Goal: Navigation & Orientation: Find specific page/section

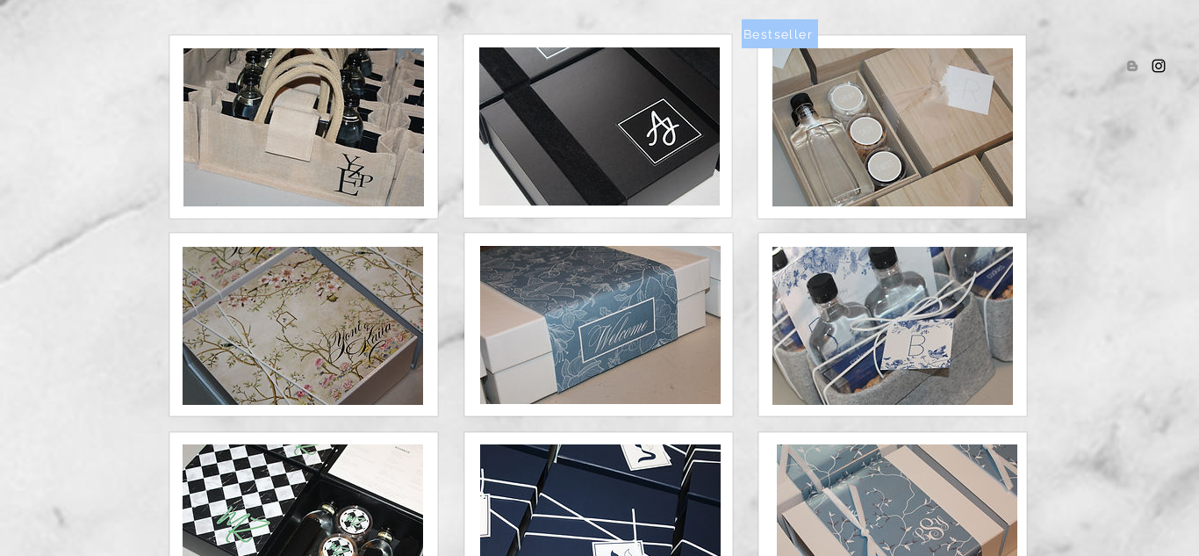
scroll to position [183, 0]
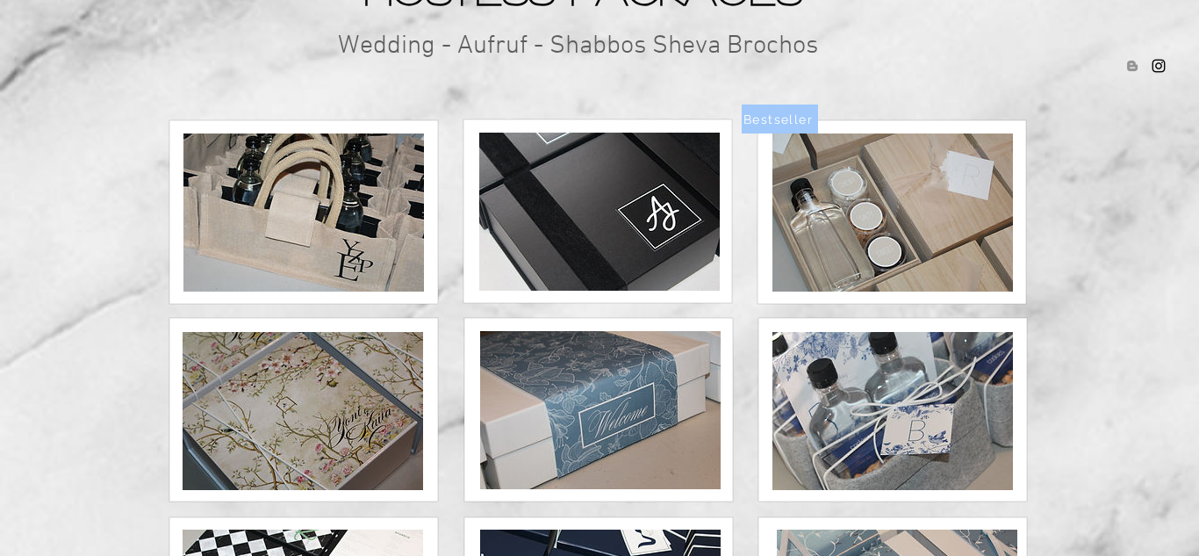
click at [848, 186] on img at bounding box center [892, 212] width 241 height 158
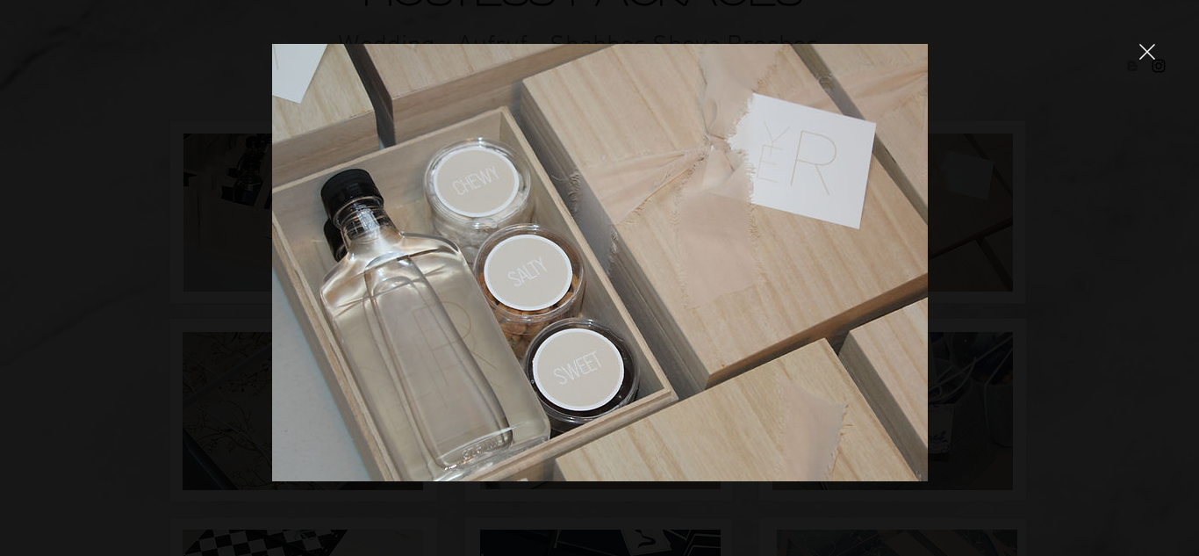
click at [525, 237] on img at bounding box center [600, 262] width 656 height 437
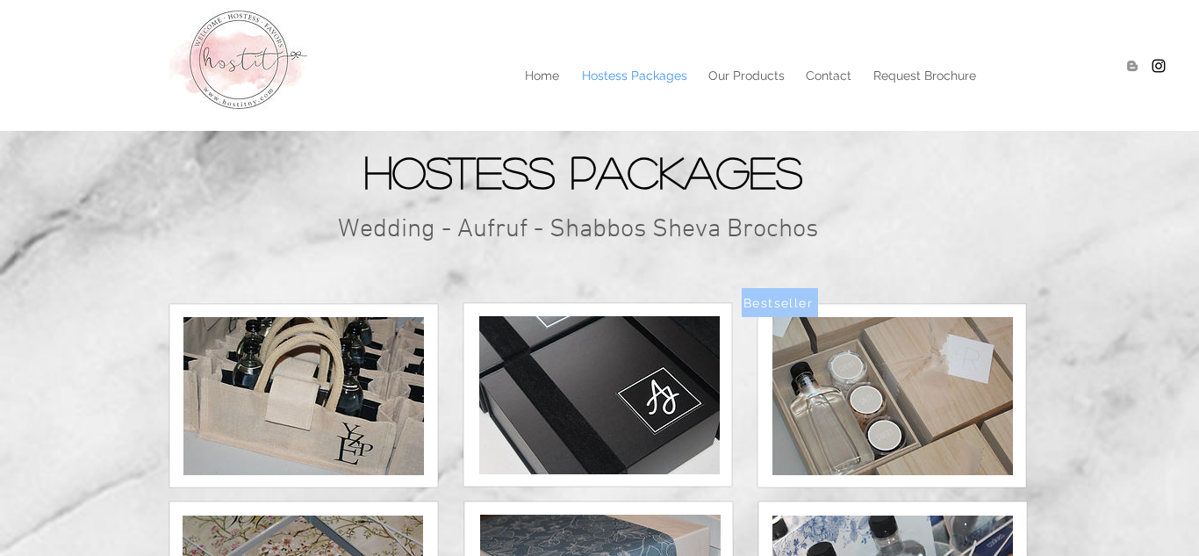
scroll to position [269, 0]
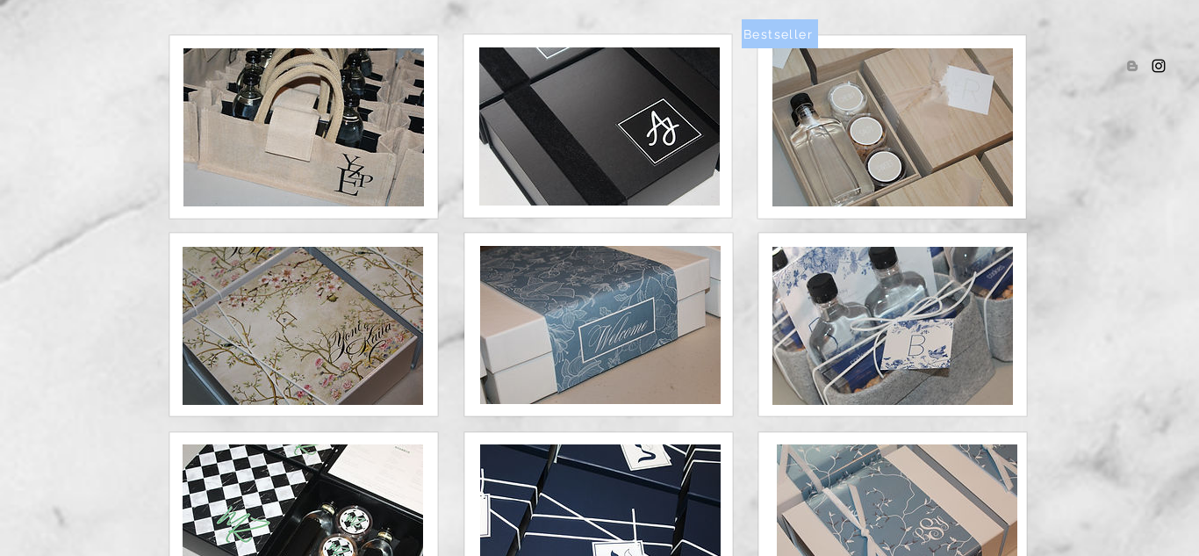
click at [753, 215] on div at bounding box center [599, 316] width 1199 height 632
click at [584, 159] on img at bounding box center [599, 126] width 241 height 158
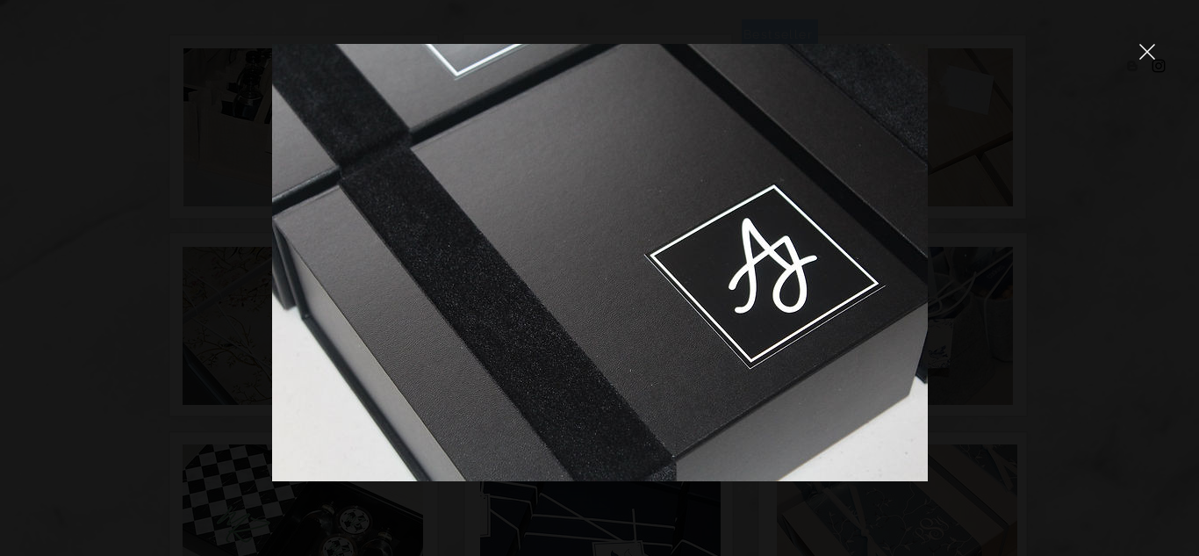
click at [1140, 53] on icon "close" at bounding box center [1147, 52] width 16 height 16
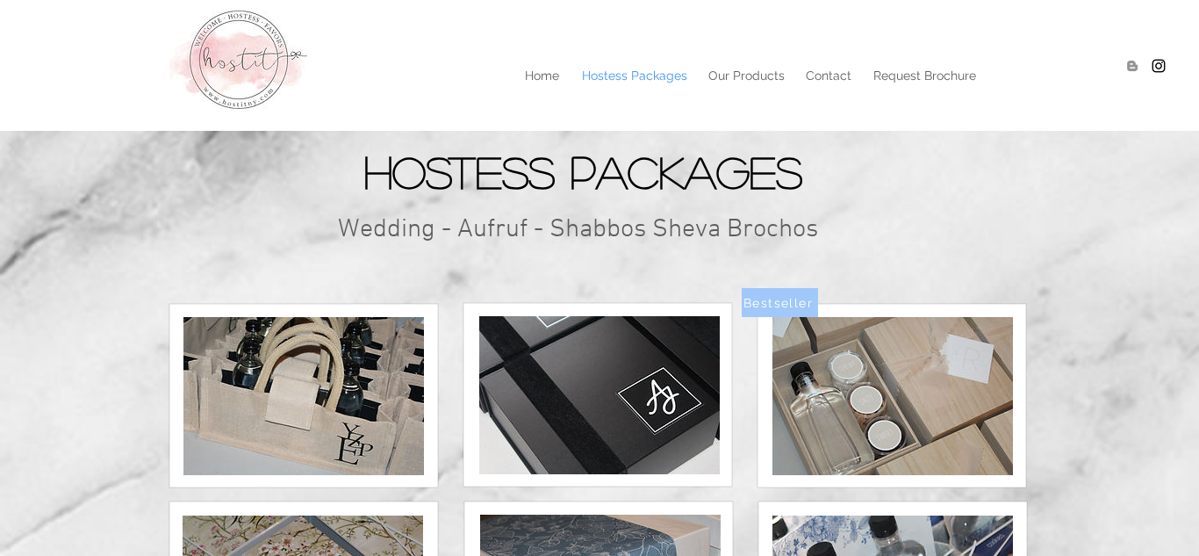
click at [359, 363] on img at bounding box center [303, 396] width 241 height 158
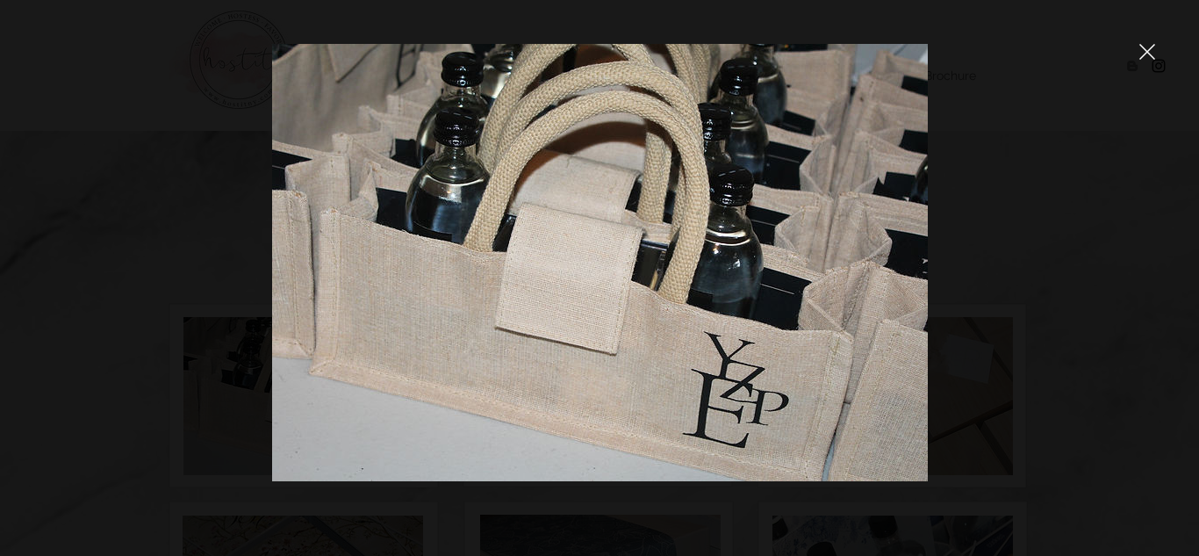
click at [1140, 60] on div at bounding box center [1147, 53] width 16 height 18
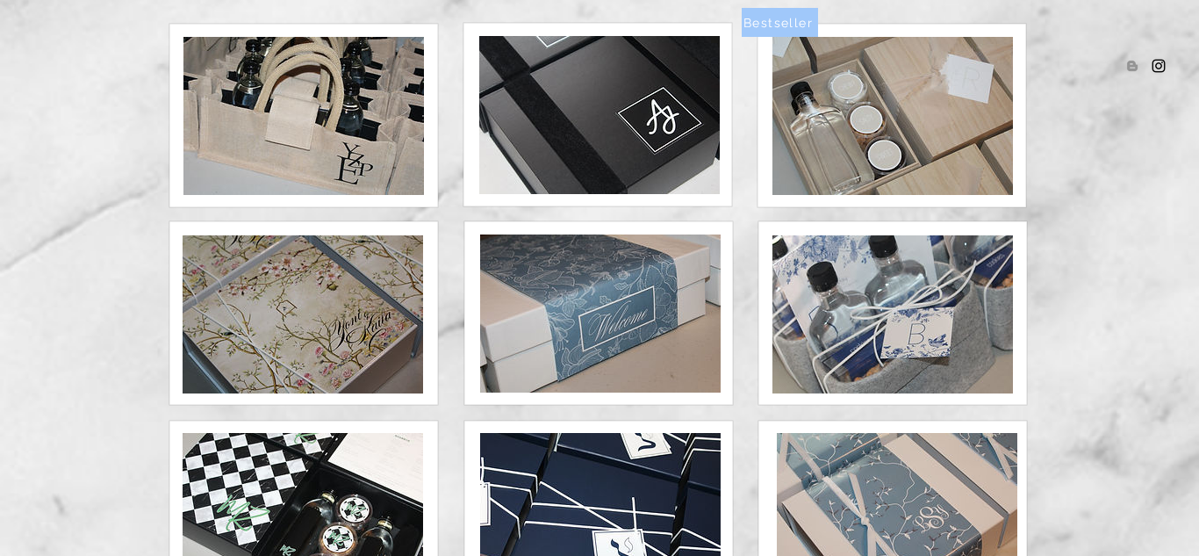
scroll to position [281, 0]
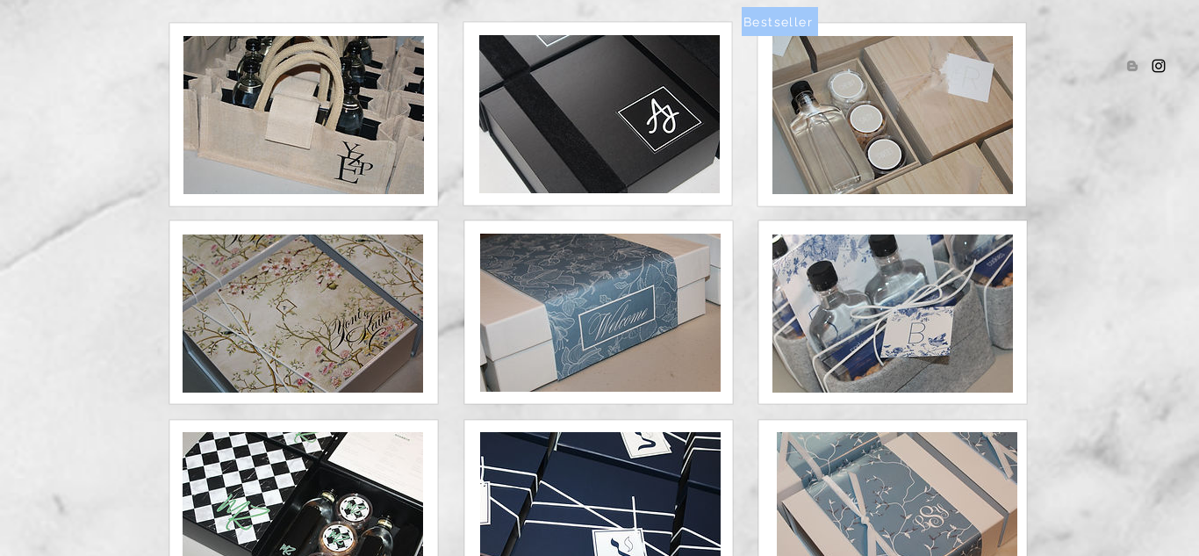
click at [875, 284] on img at bounding box center [892, 313] width 241 height 158
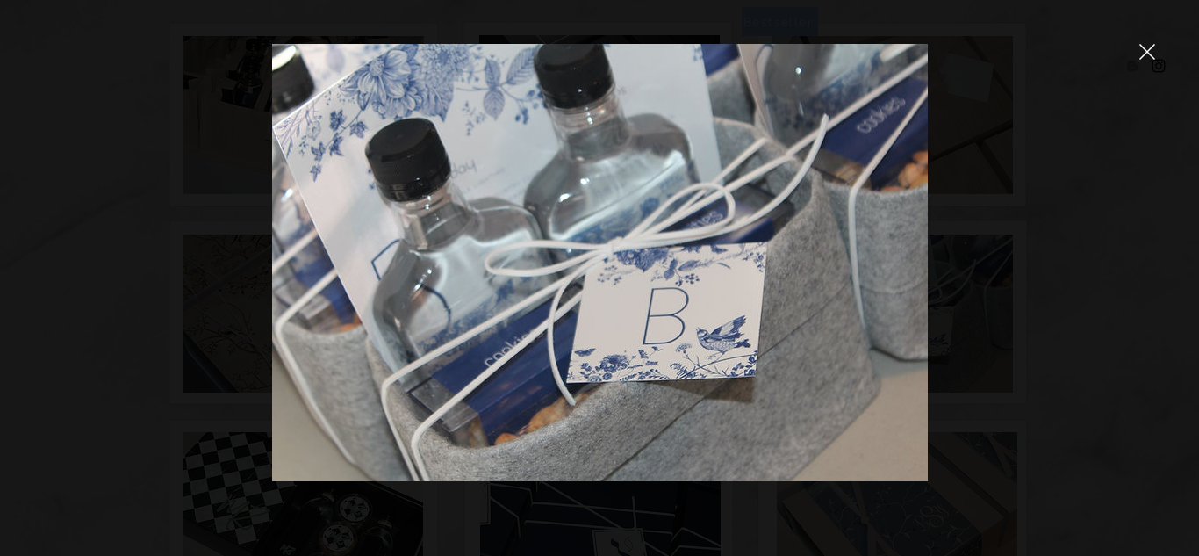
click at [1153, 58] on icon "close" at bounding box center [1147, 52] width 15 height 15
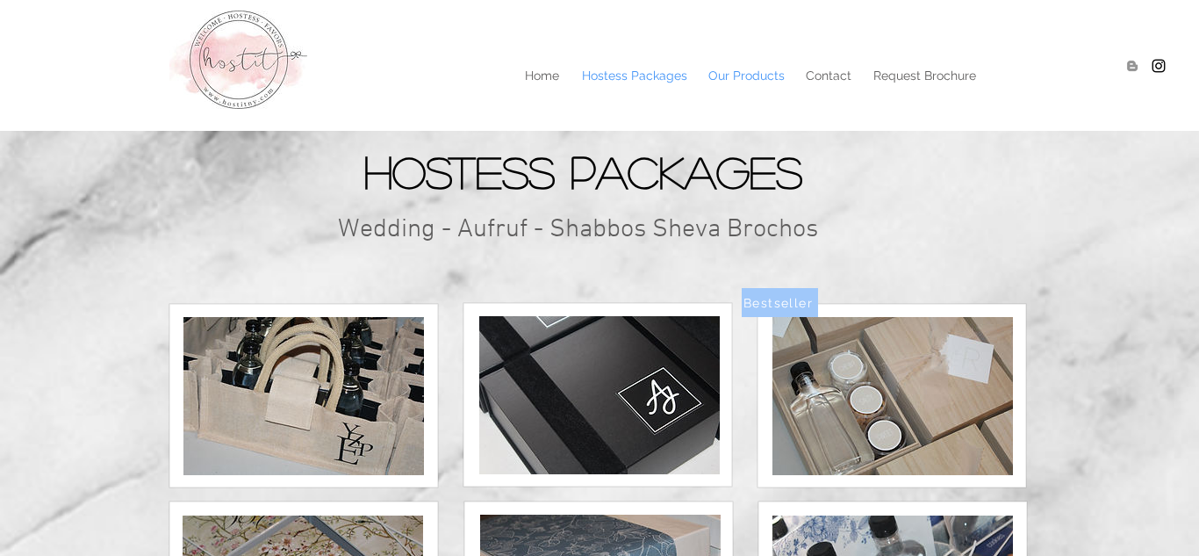
click at [738, 74] on p "Our Products" at bounding box center [747, 75] width 94 height 26
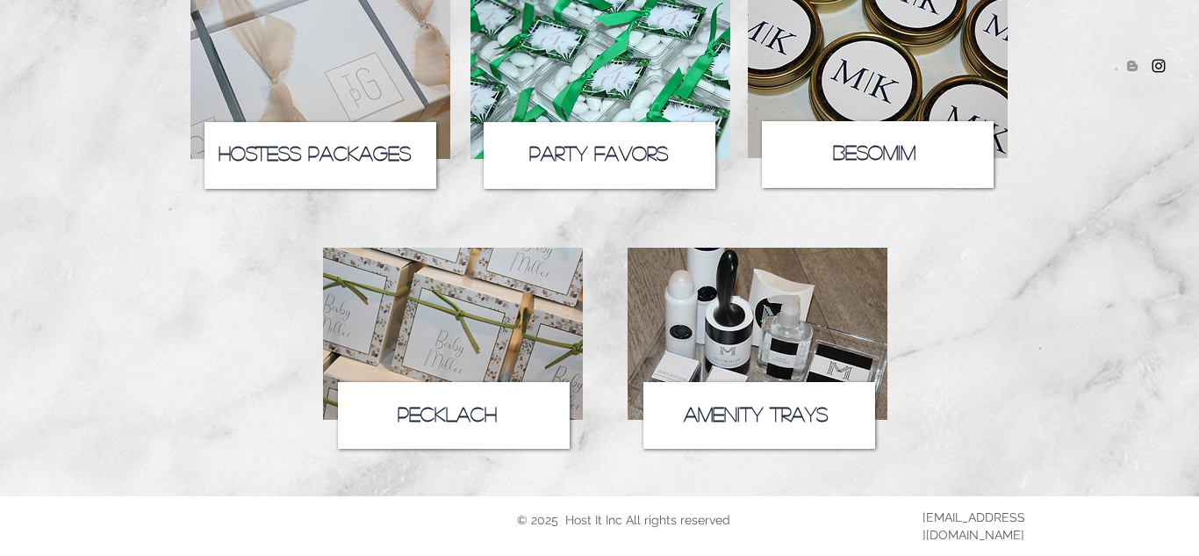
scroll to position [351, 0]
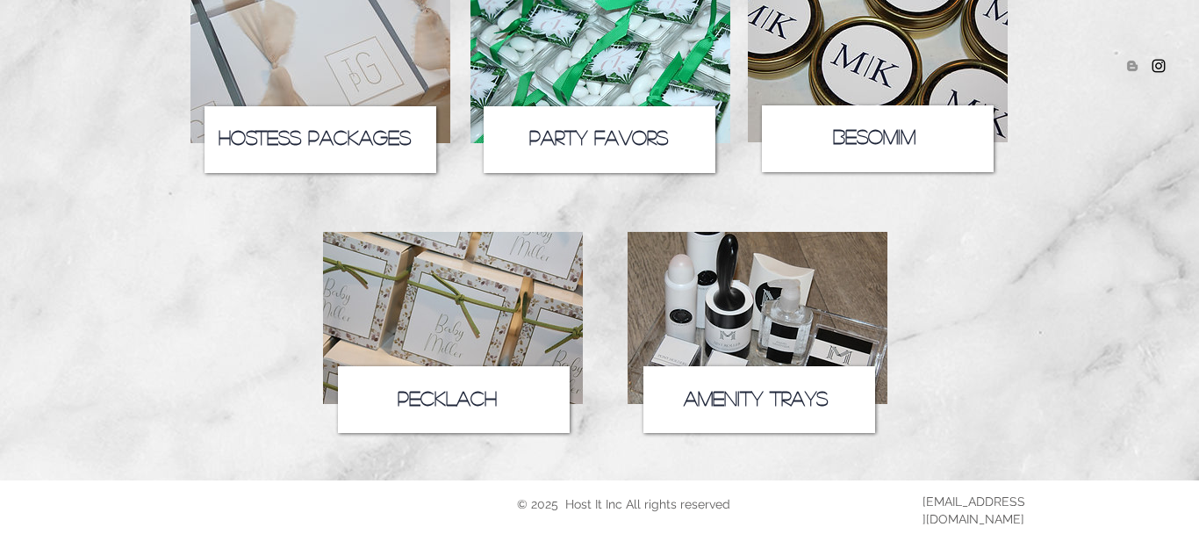
click at [307, 147] on icon at bounding box center [321, 139] width 232 height 67
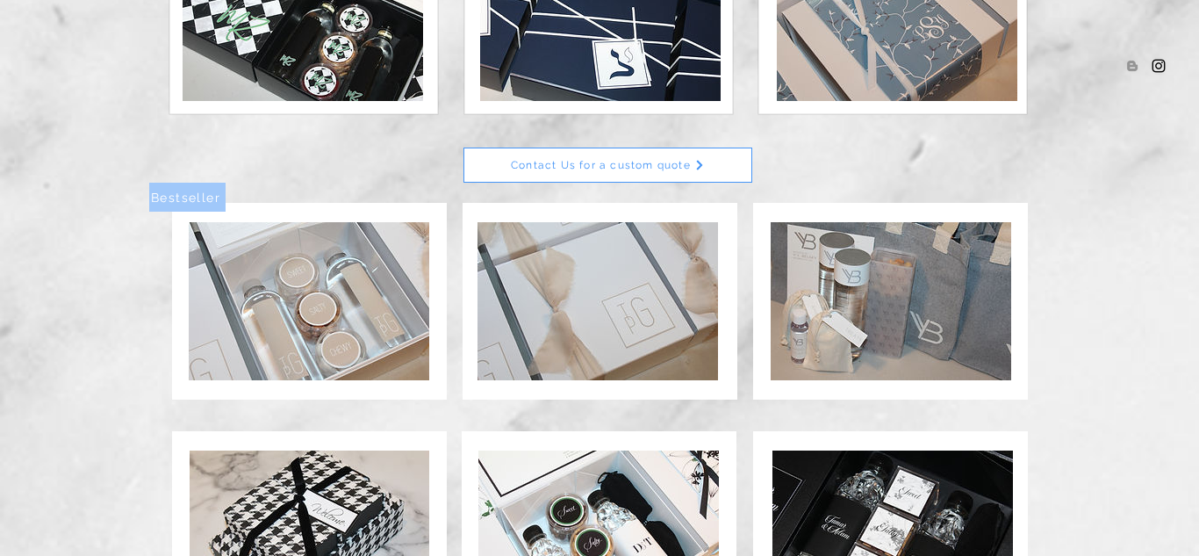
scroll to position [772, 0]
